Goal: Task Accomplishment & Management: Complete application form

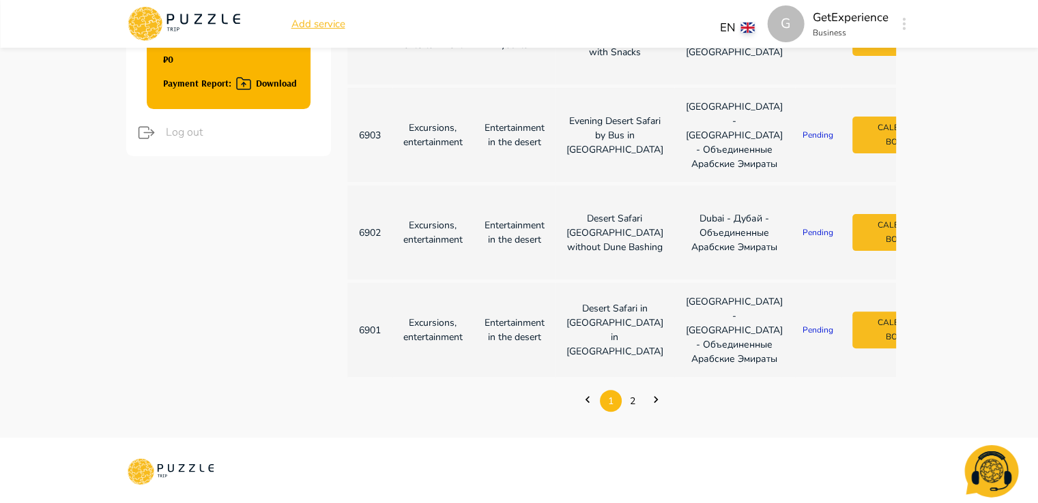
scroll to position [614, 0]
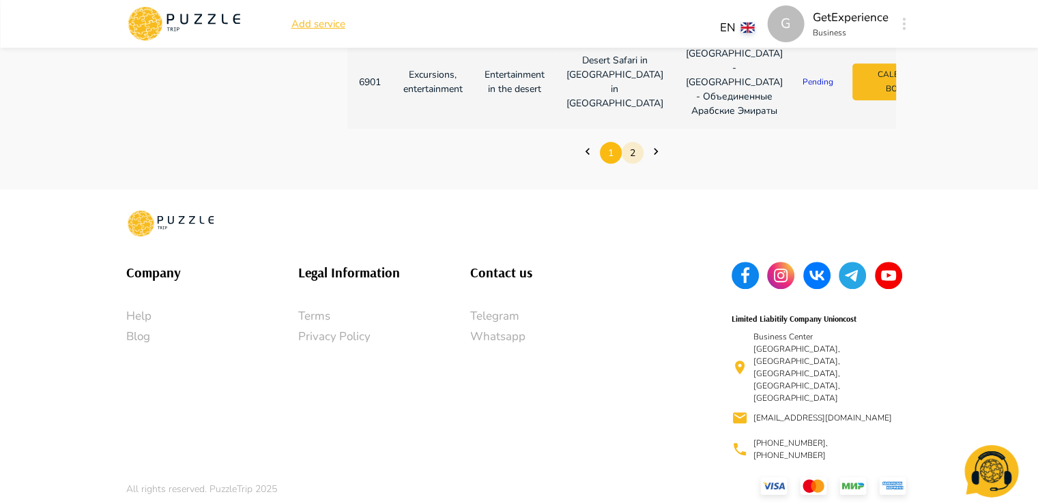
click at [636, 164] on link "2" at bounding box center [632, 153] width 22 height 21
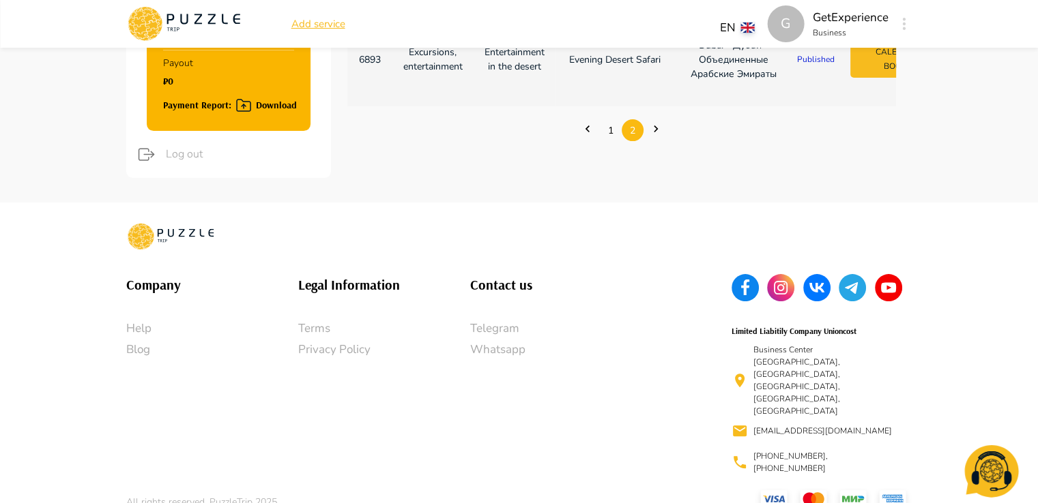
scroll to position [115, 0]
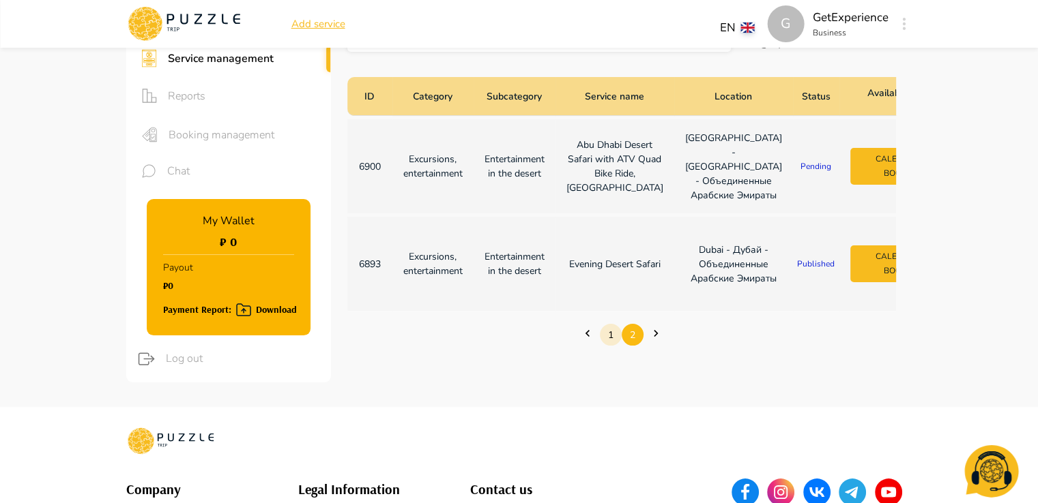
click at [614, 346] on link "1" at bounding box center [611, 335] width 22 height 21
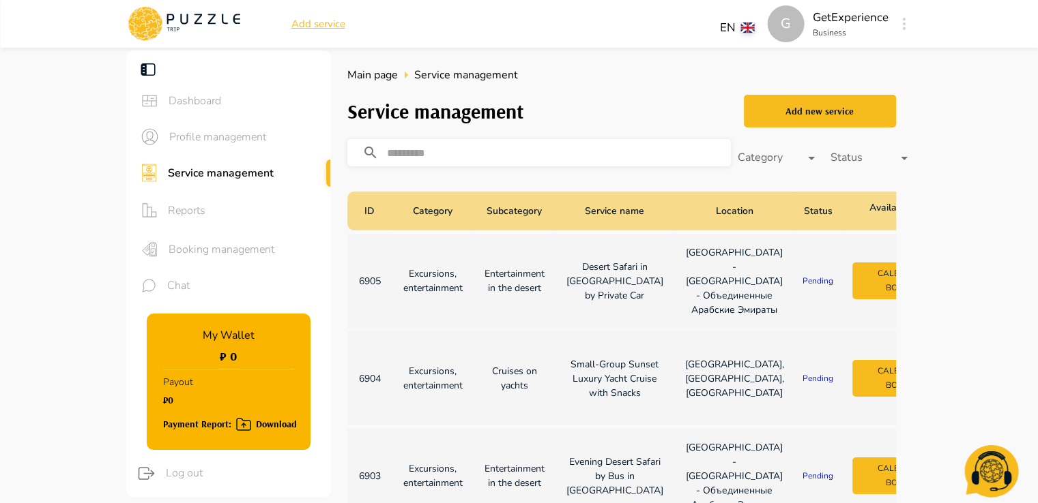
scroll to position [136, 0]
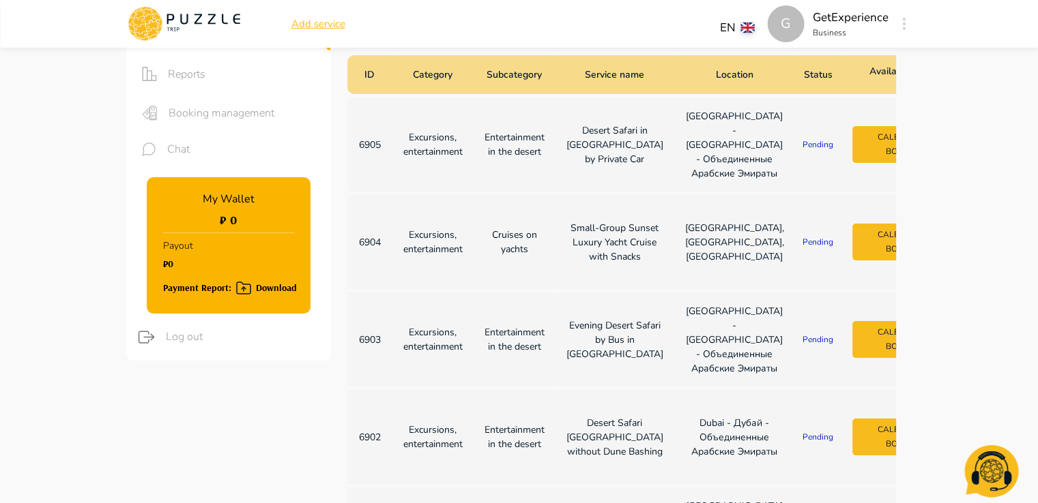
click at [516, 257] on p "Cruises on yachts" at bounding box center [514, 242] width 60 height 29
click at [557, 289] on td "Small-Group Sunset Luxury Yacht Cruise with Snacks" at bounding box center [614, 242] width 119 height 94
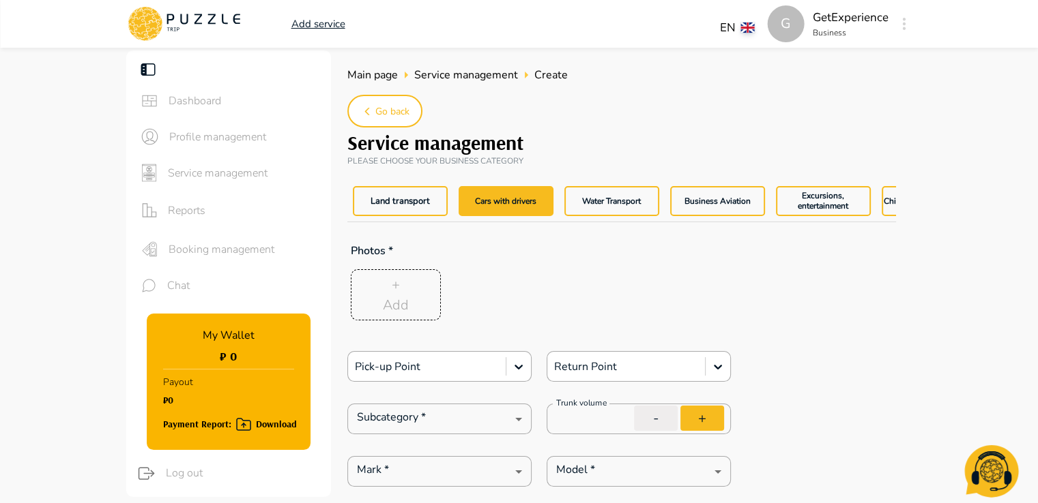
type textarea "*"
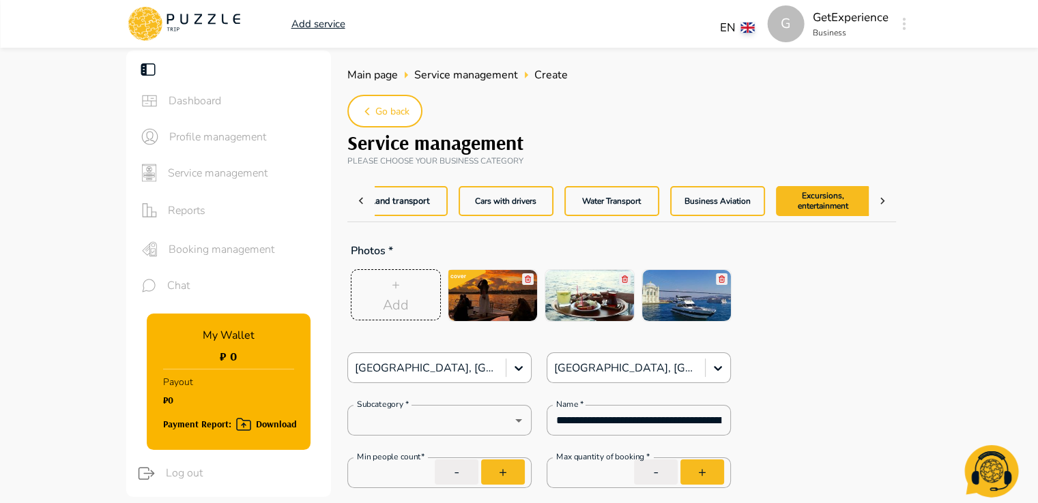
type textarea "*"
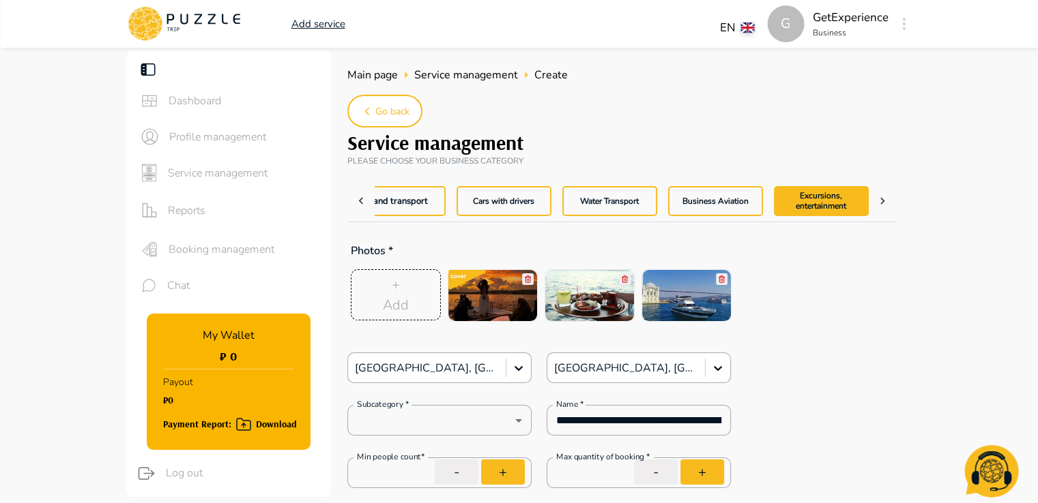
type textarea "*"
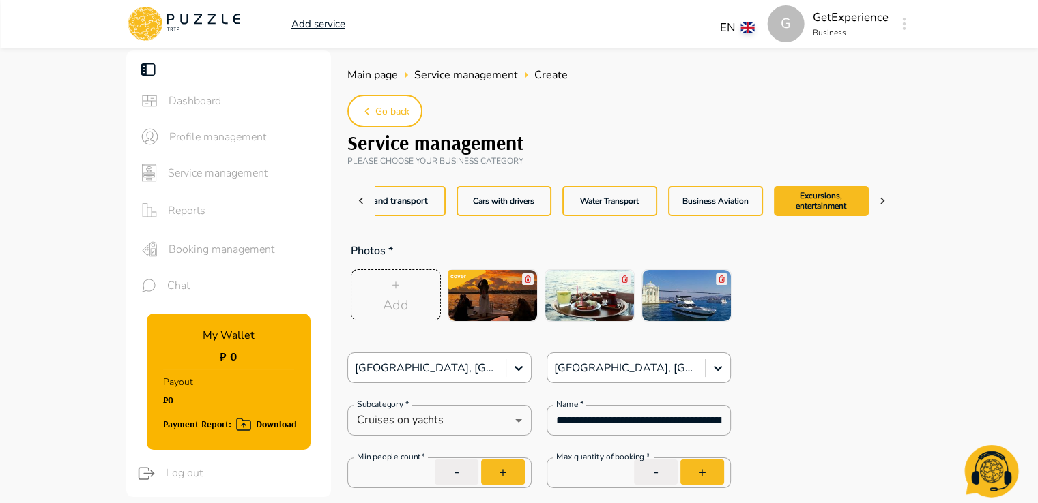
type textarea "*"
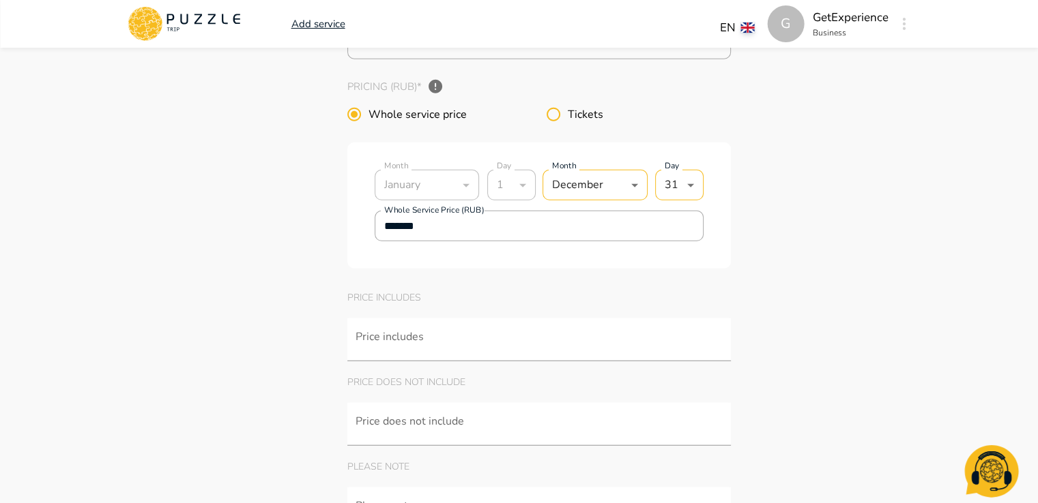
scroll to position [3957, 0]
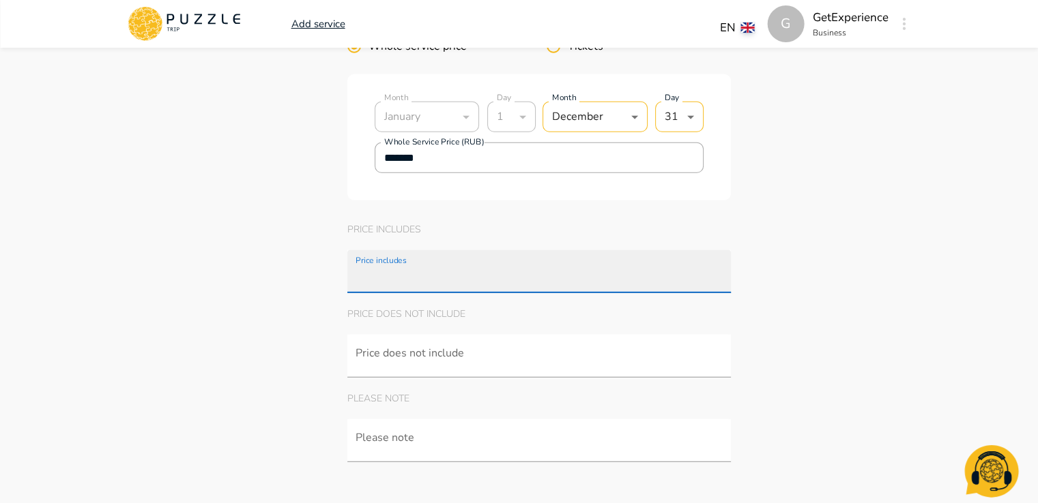
click at [415, 291] on input "Price includes" at bounding box center [542, 278] width 379 height 25
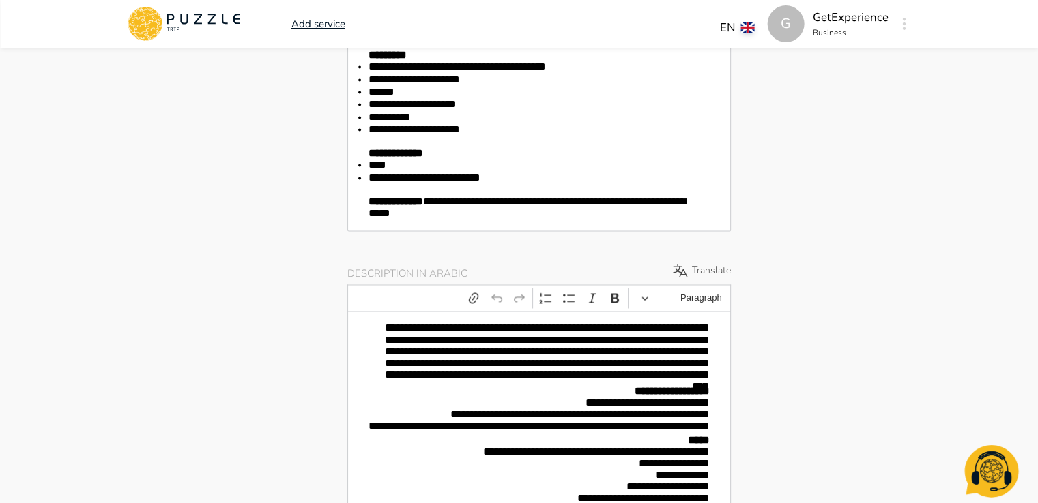
scroll to position [2047, 0]
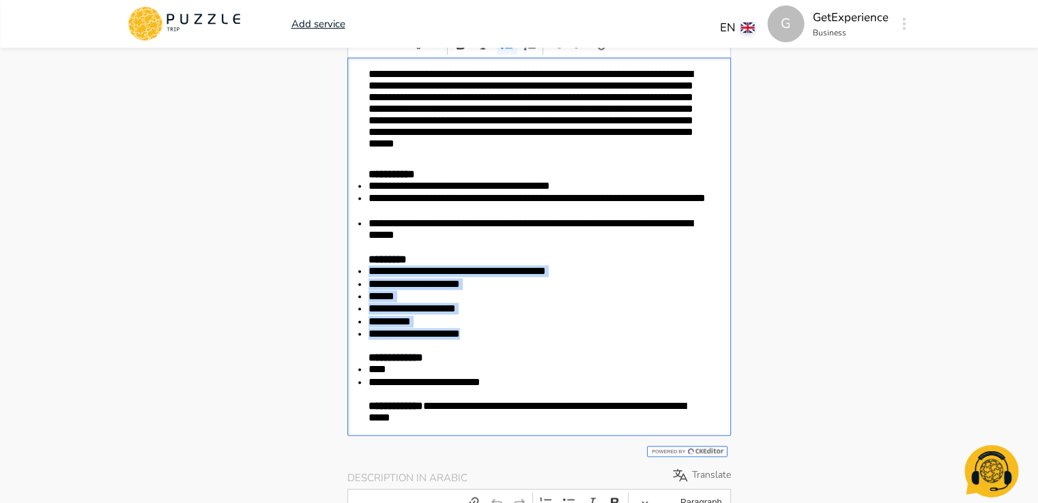
drag, startPoint x: 368, startPoint y: 287, endPoint x: 480, endPoint y: 345, distance: 126.0
click at [480, 340] on ul "**********" at bounding box center [539, 302] width 342 height 75
copy ul "**********"
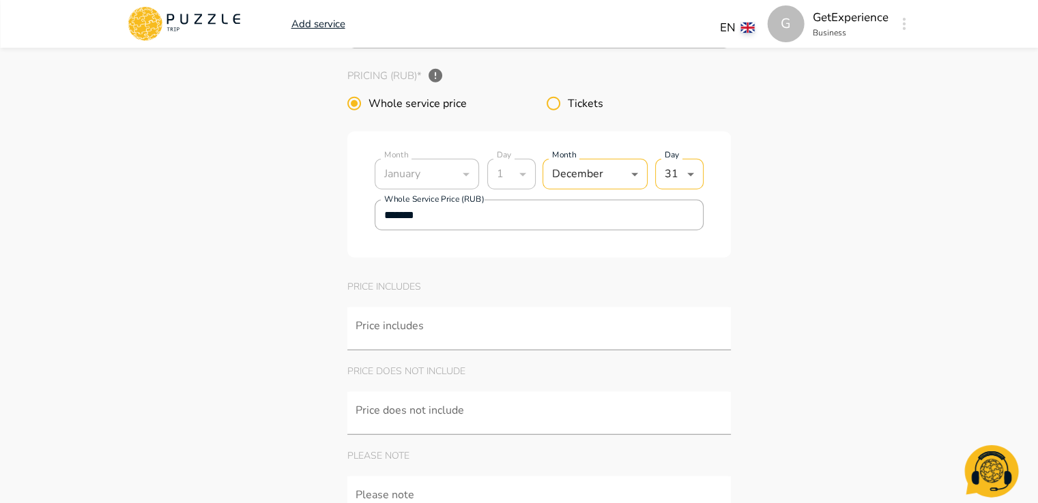
scroll to position [3957, 0]
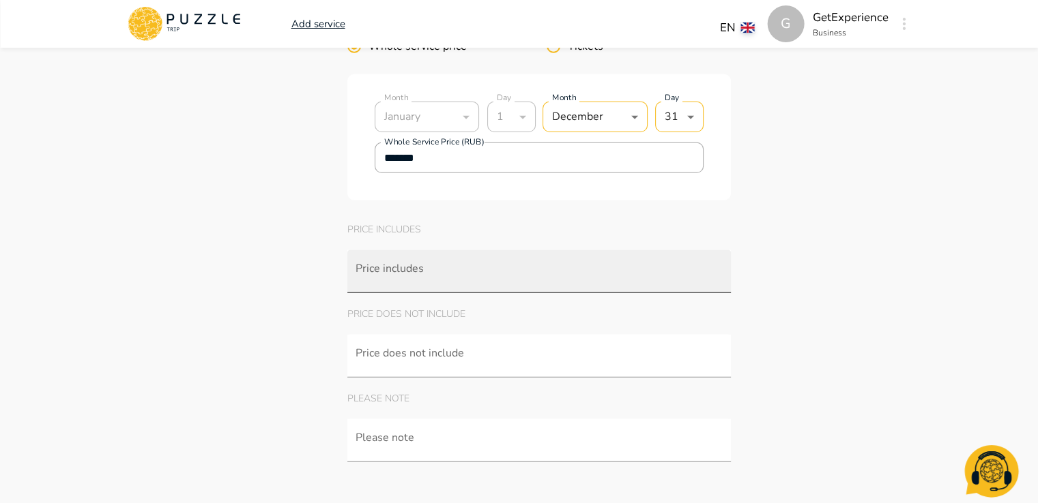
click at [398, 291] on input "Price includes" at bounding box center [542, 278] width 379 height 25
paste input "**********"
type input "**********"
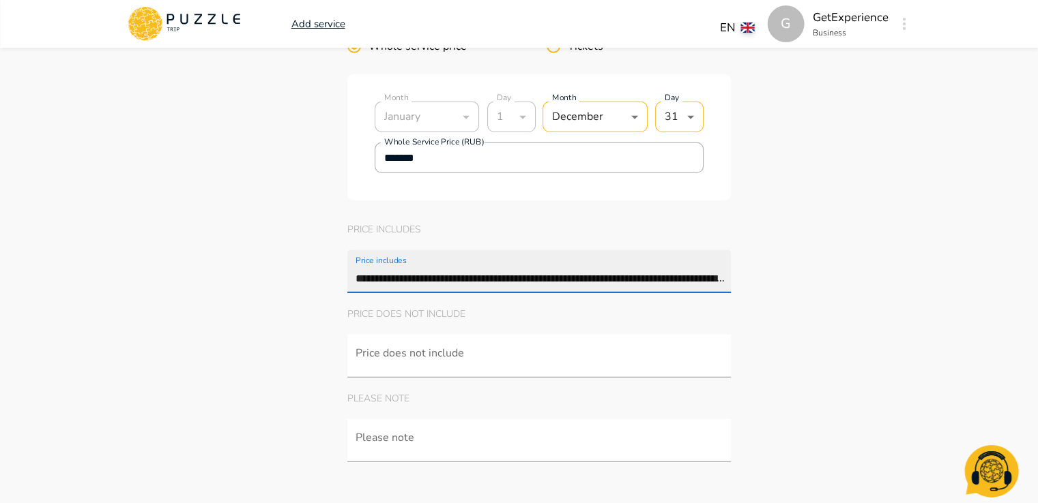
scroll to position [0, 287]
click at [718, 279] on icon "Clear" at bounding box center [716, 272] width 14 height 14
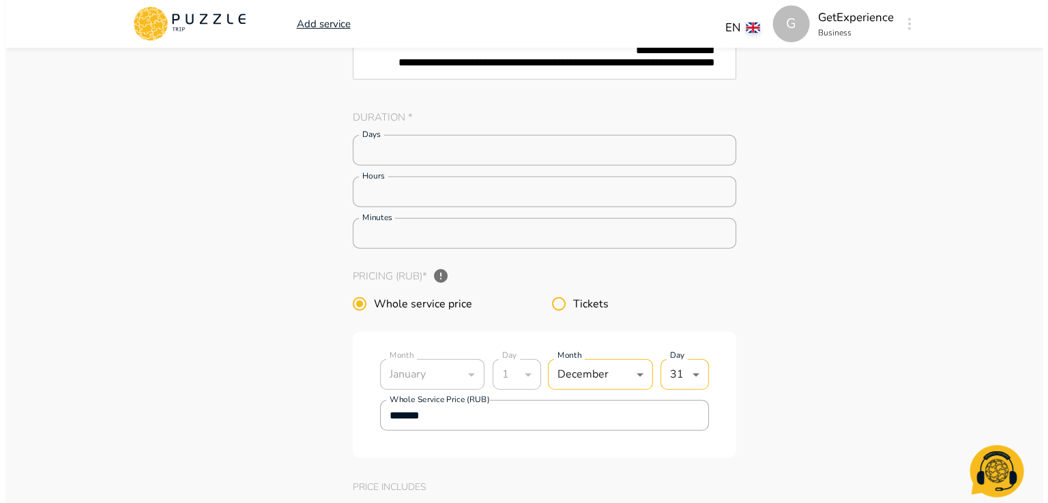
scroll to position [3752, 0]
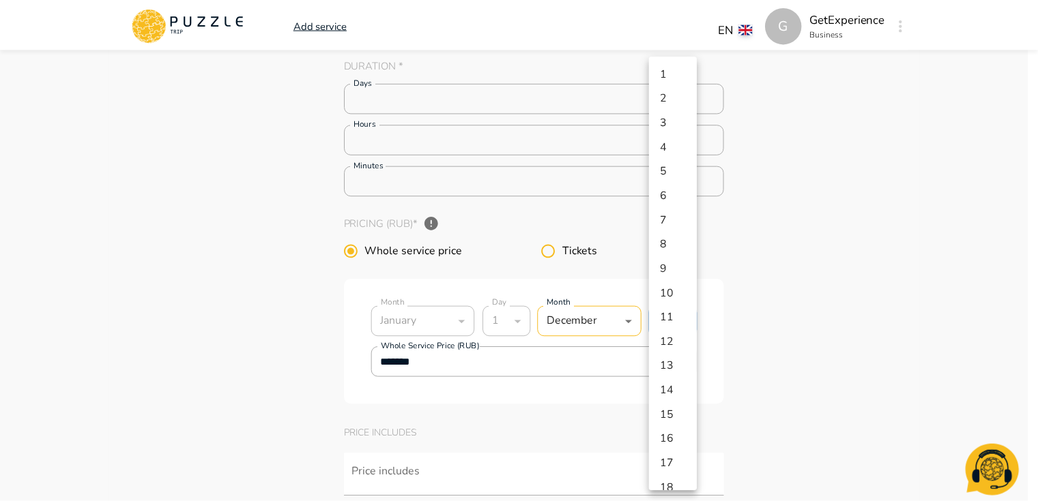
scroll to position [334, 0]
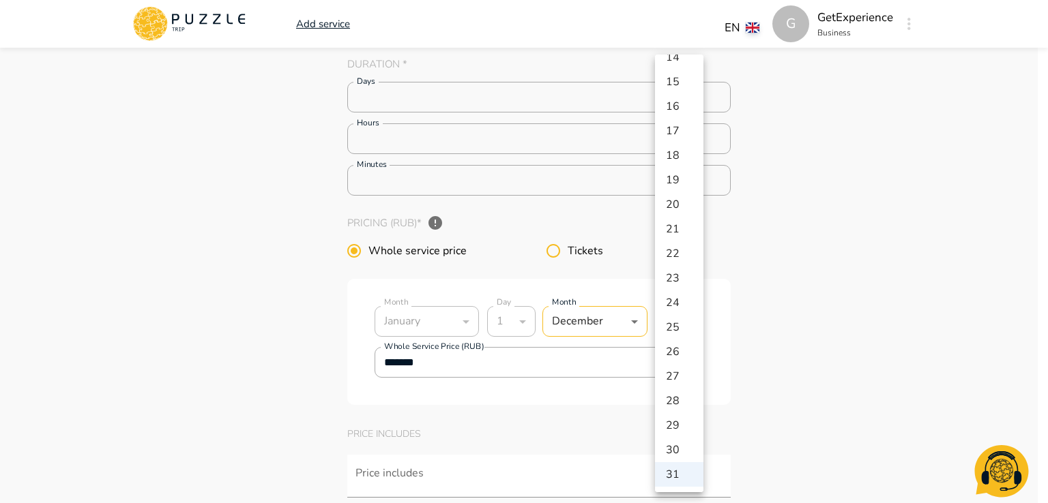
click at [677, 203] on li "20" at bounding box center [679, 204] width 48 height 25
type textarea "*"
type input "**"
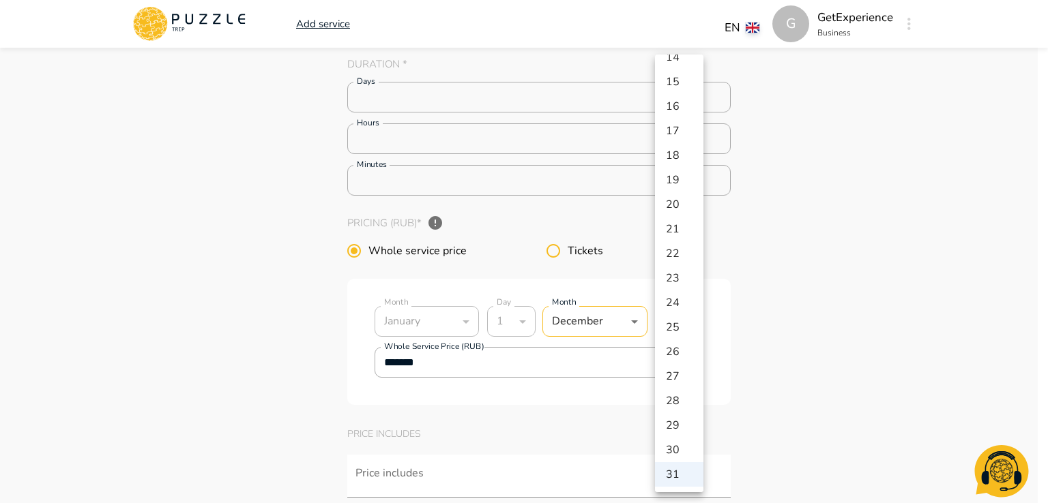
type textarea "*"
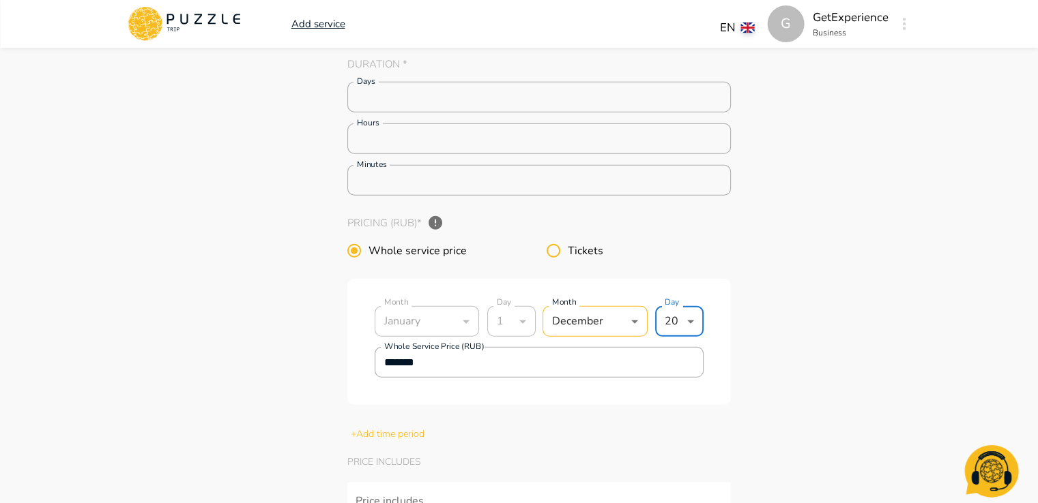
type textarea "*"
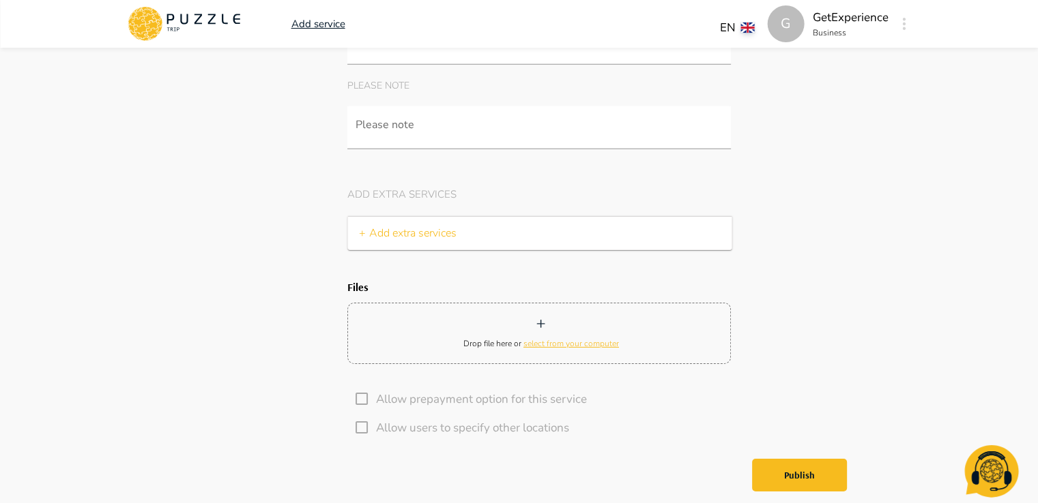
scroll to position [4502, 0]
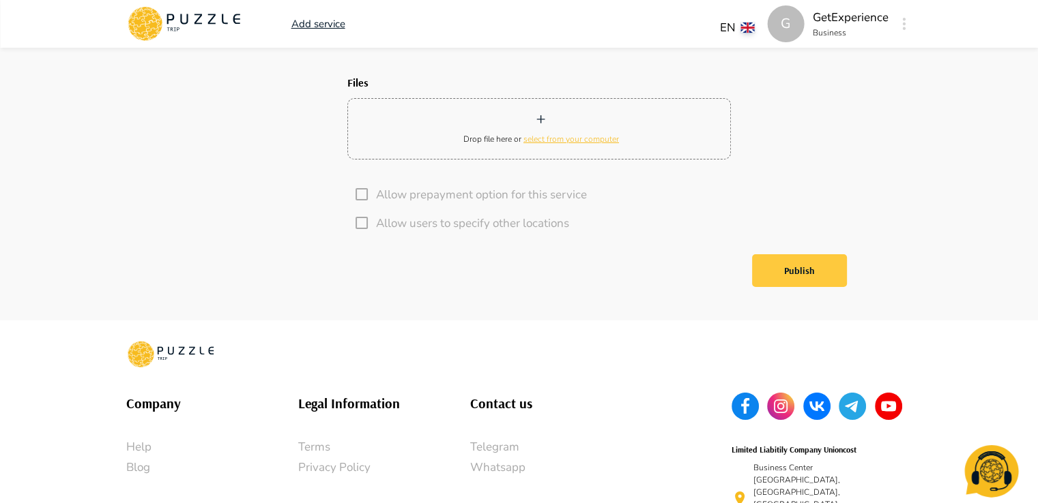
click at [783, 284] on button "Publish" at bounding box center [799, 270] width 95 height 33
type textarea "*"
type input "****"
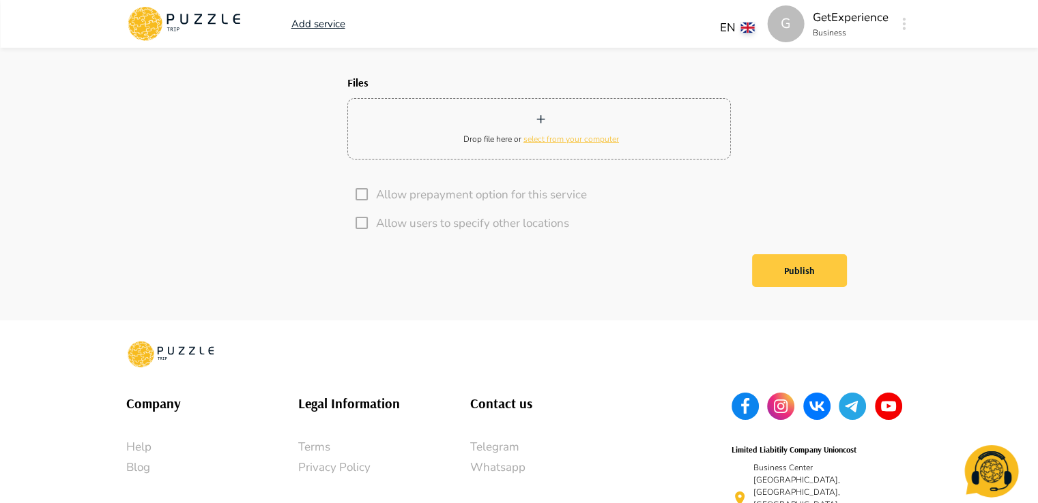
type textarea "*"
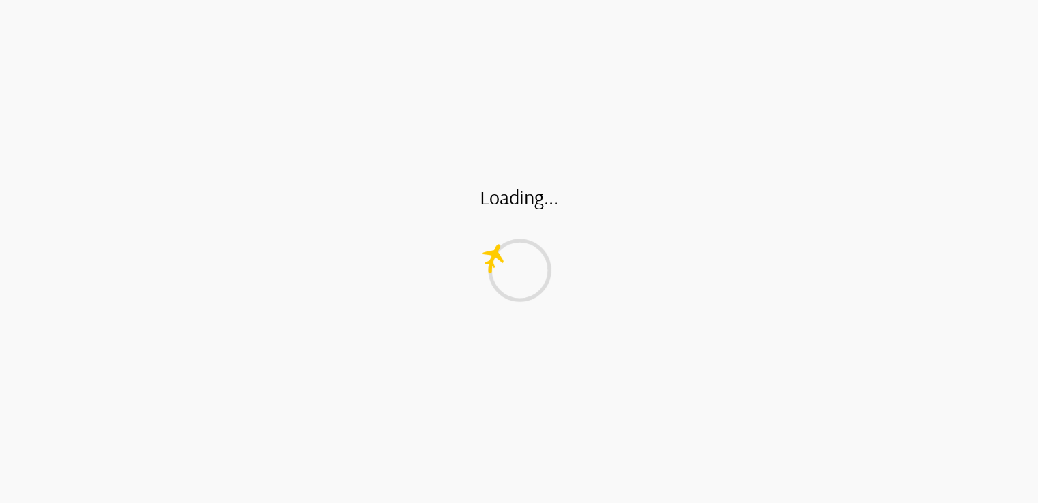
type textarea "*"
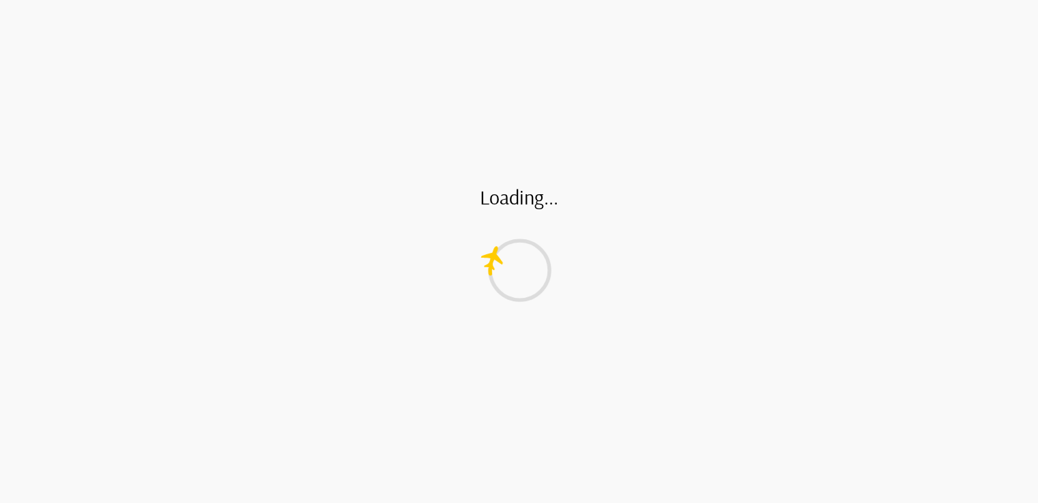
type input "*"
type textarea "*"
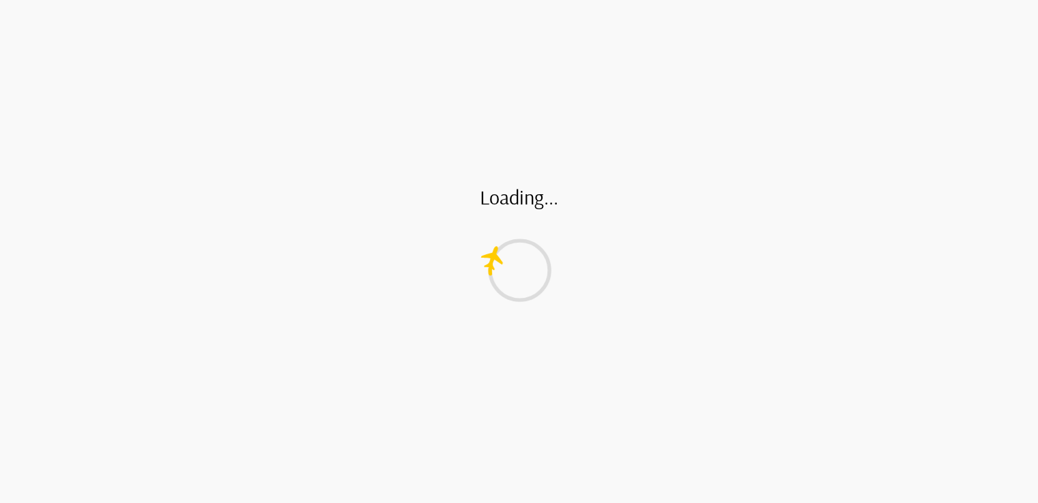
type input "*"
type textarea "*"
type input "*"
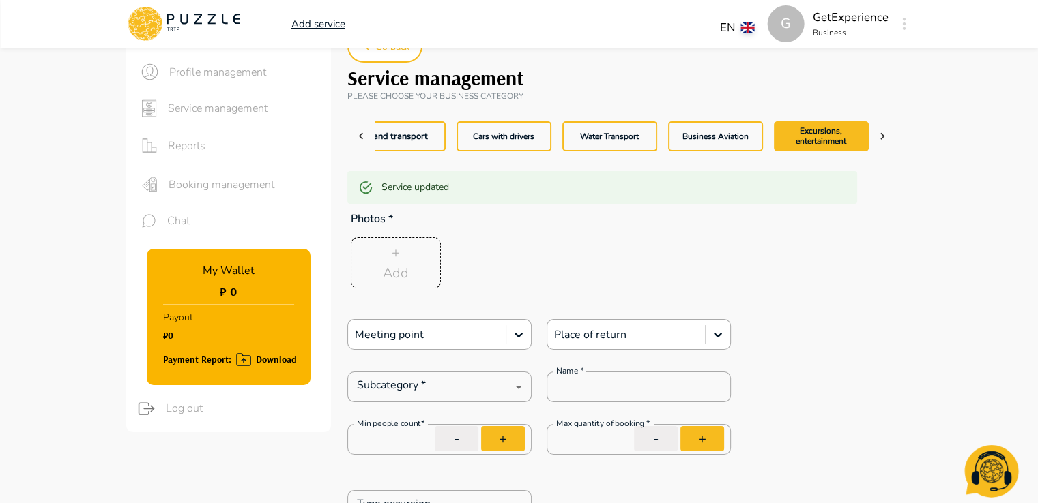
type textarea "*"
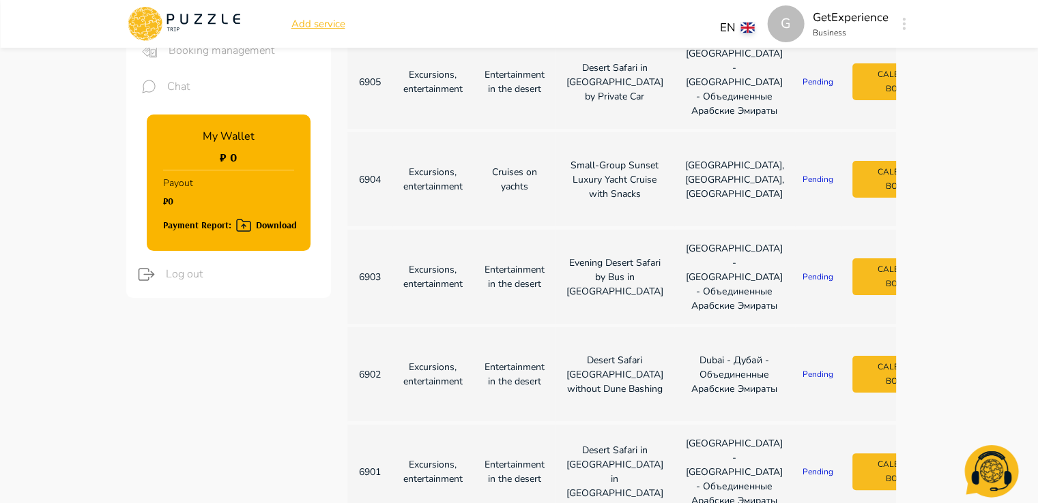
scroll to position [206, 0]
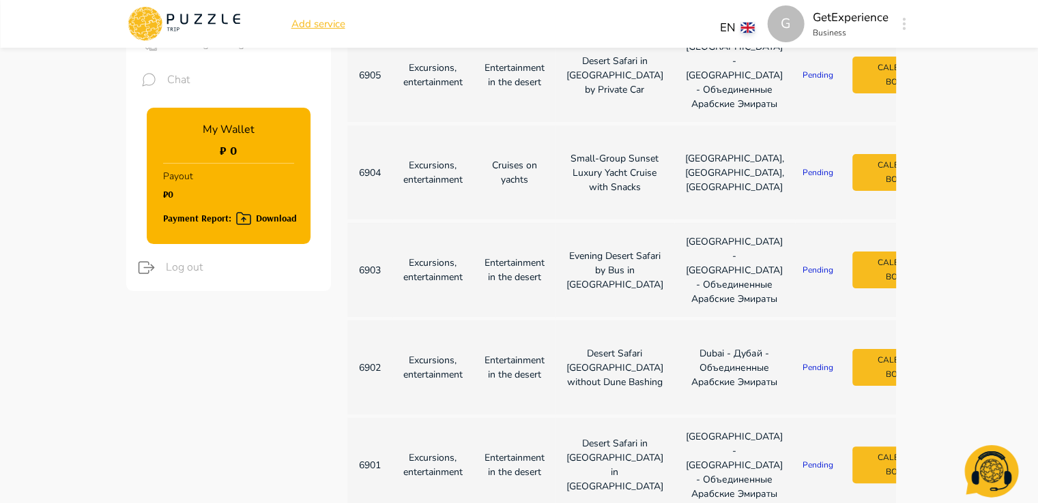
click at [475, 220] on td "Cruises on yachts" at bounding box center [514, 173] width 82 height 94
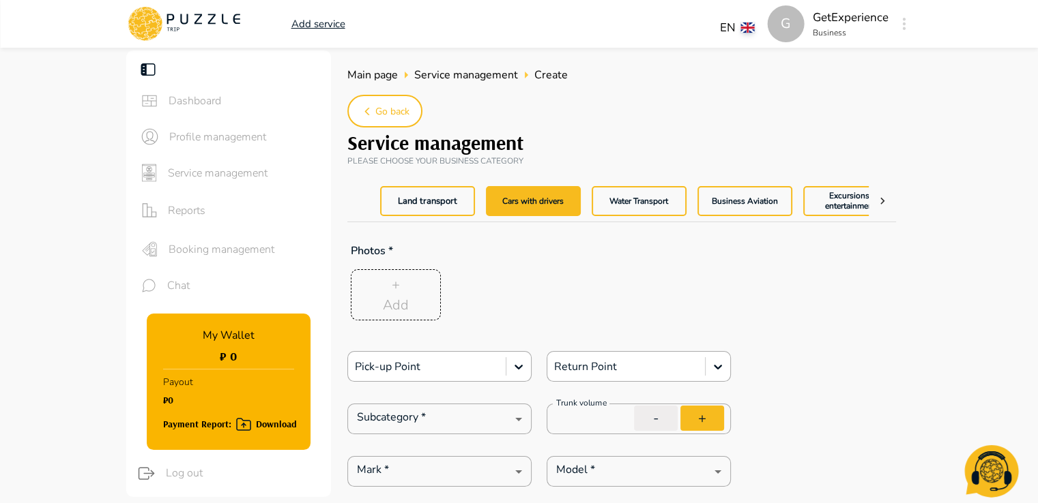
type textarea "*"
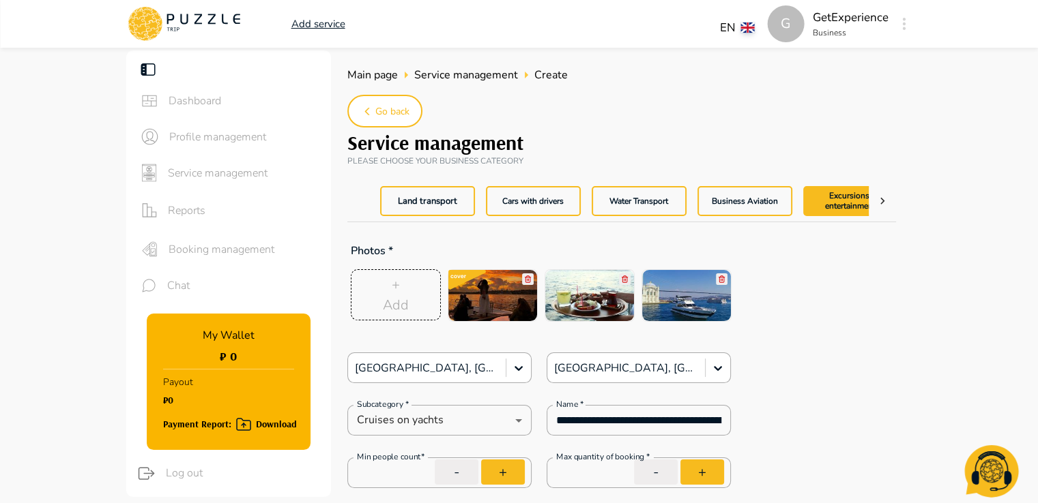
scroll to position [46, 0]
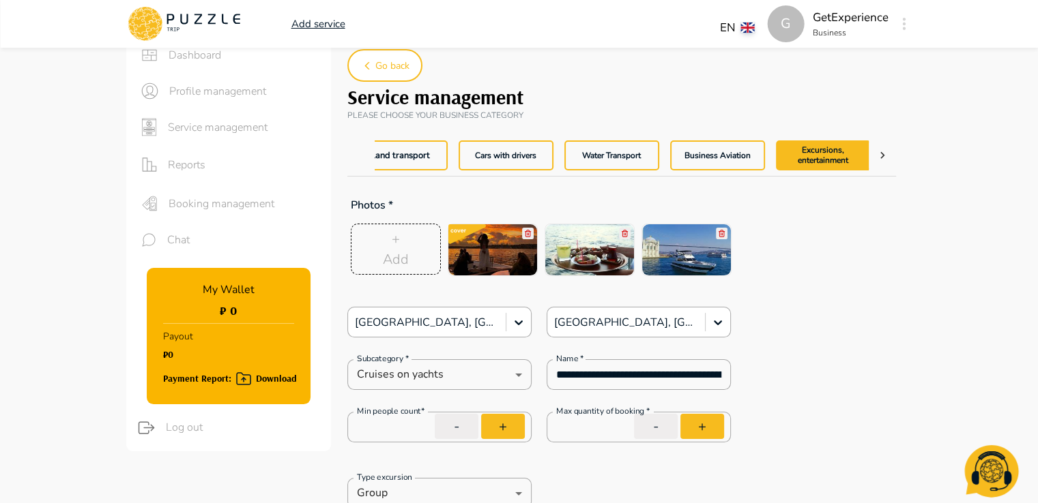
type textarea "*"
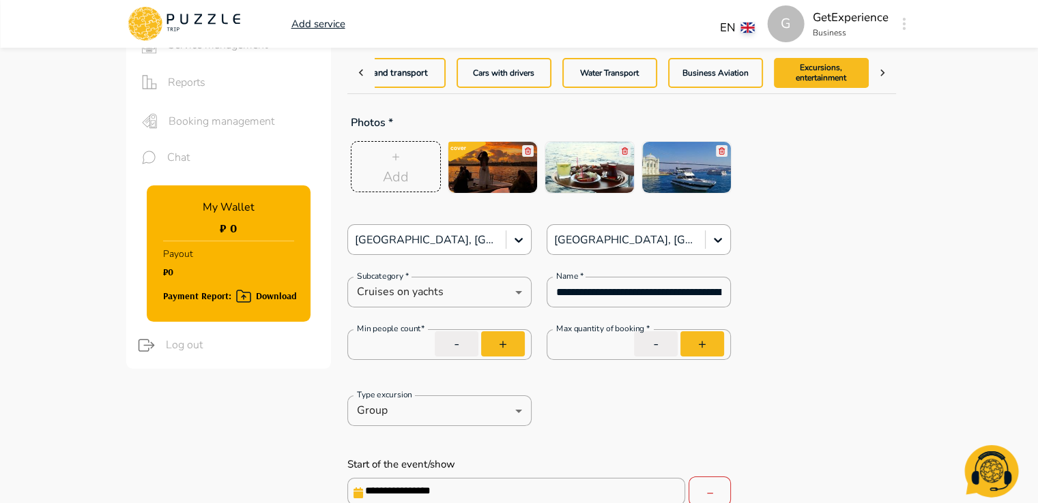
scroll to position [136, 0]
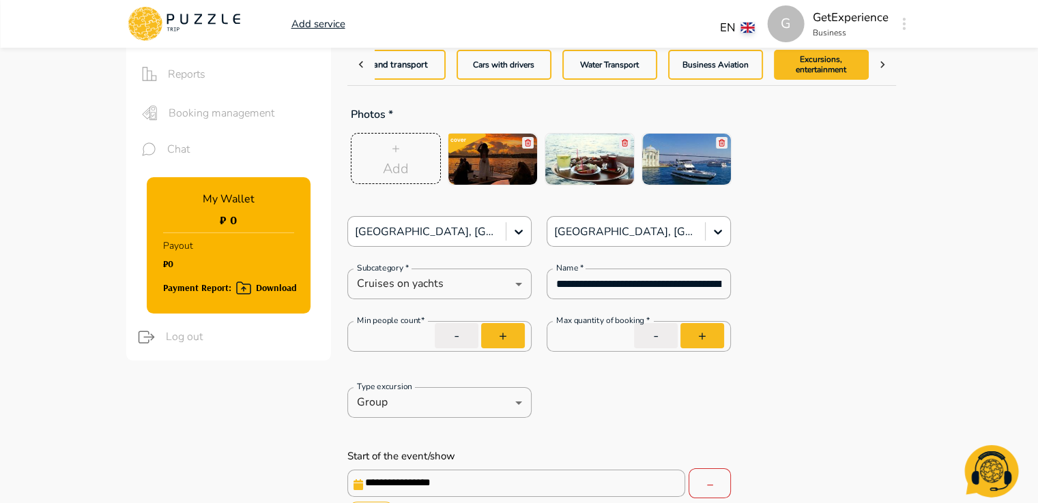
type textarea "*"
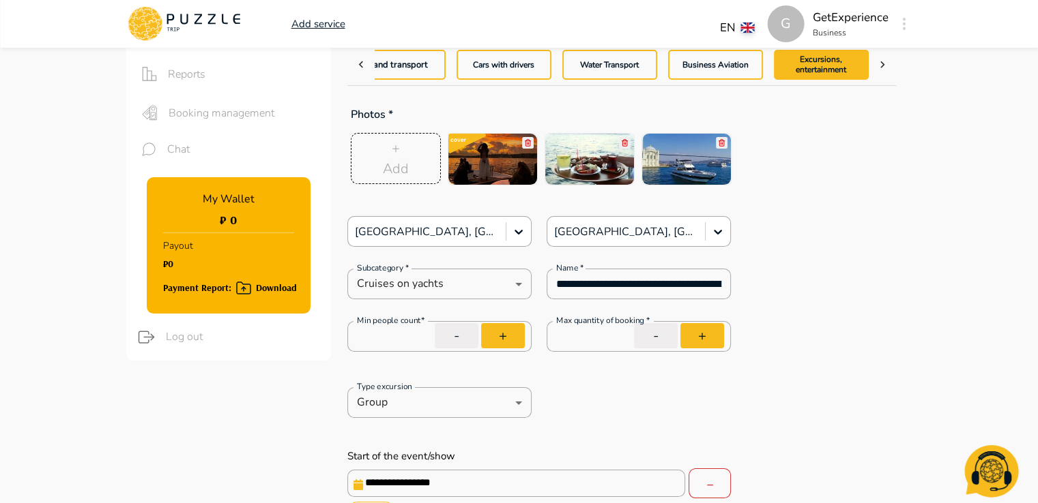
type textarea "*"
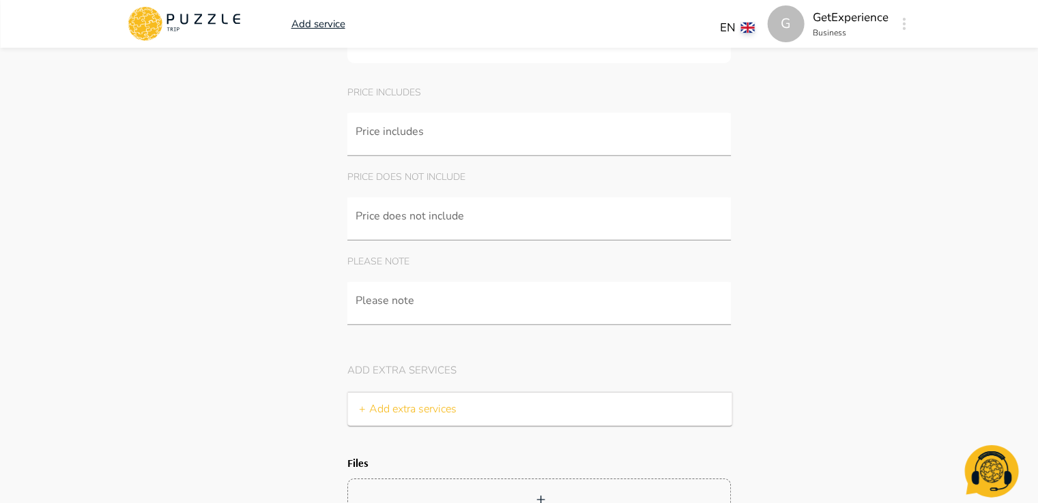
scroll to position [4230, 0]
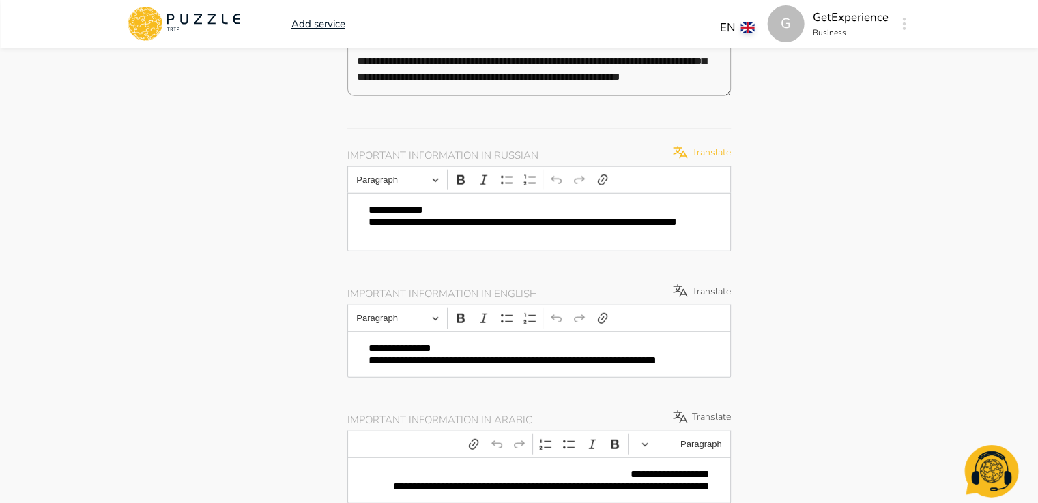
type textarea "*"
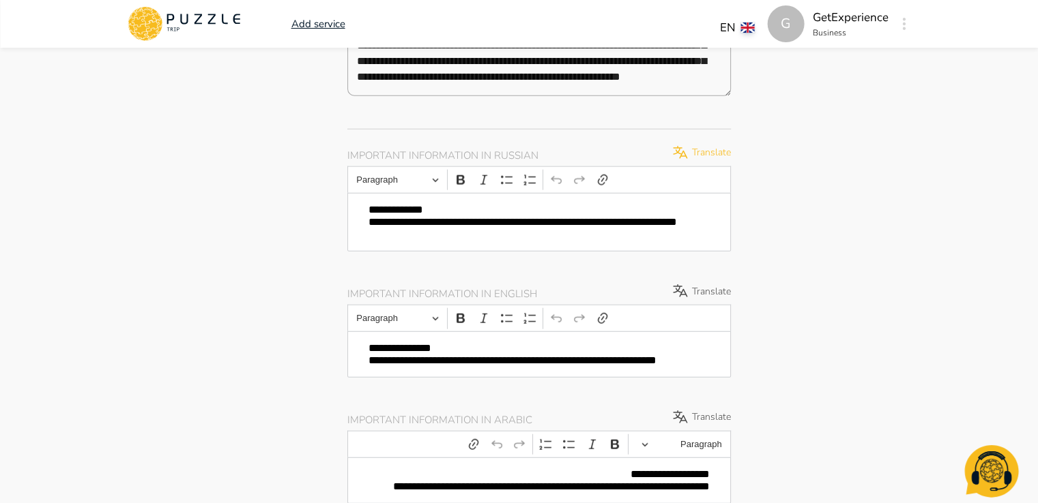
type textarea "*"
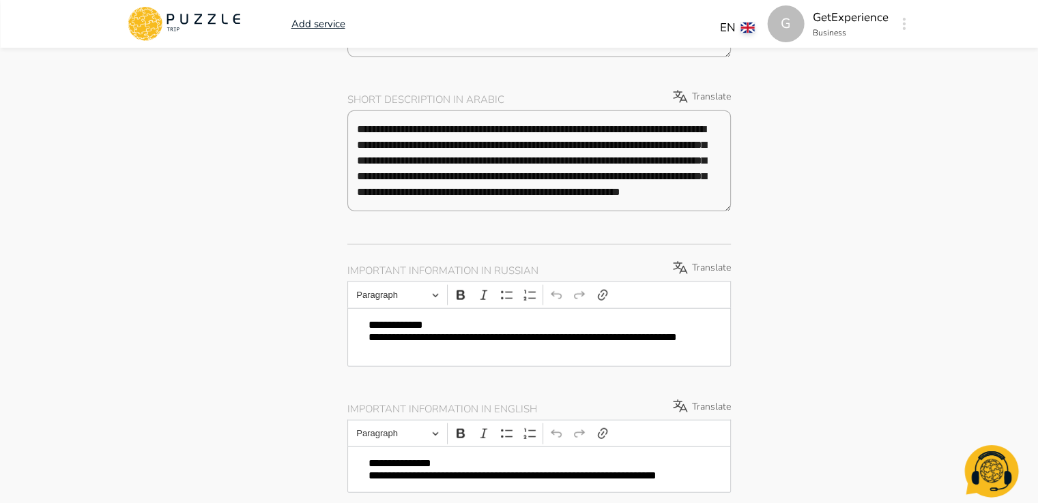
type textarea "*"
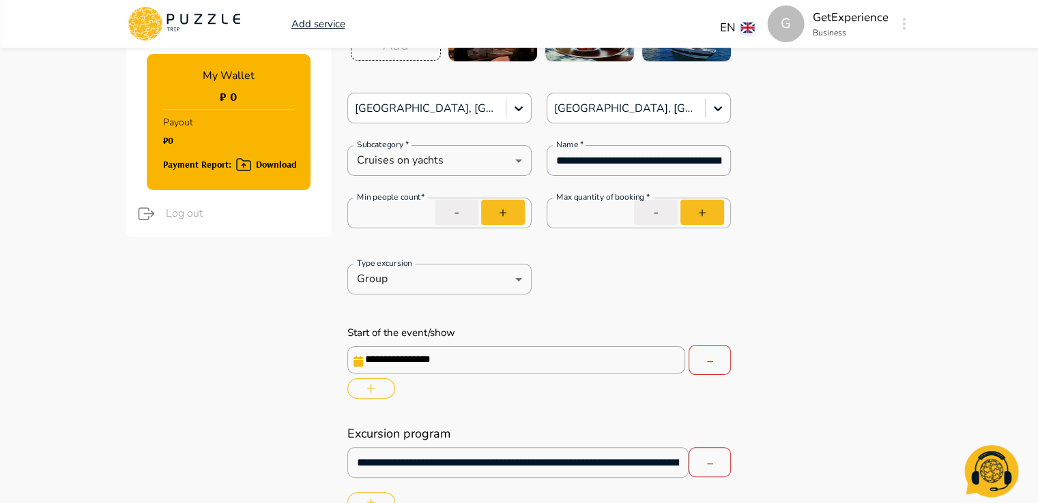
scroll to position [0, 0]
